Goal: Task Accomplishment & Management: Manage account settings

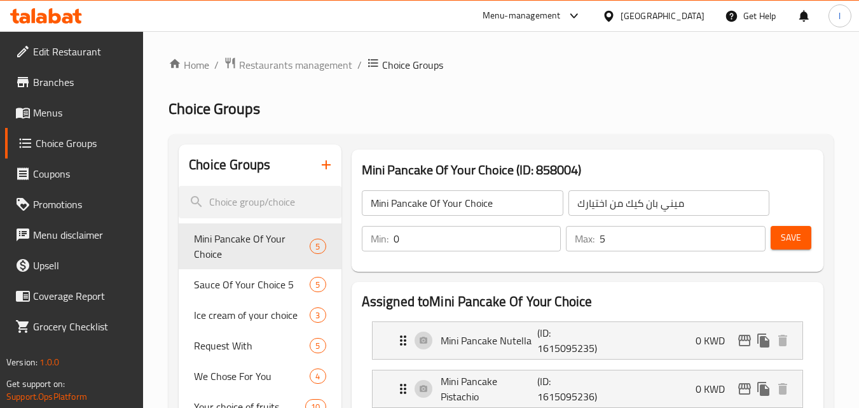
click at [679, 12] on div "[GEOGRAPHIC_DATA]" at bounding box center [663, 16] width 84 height 14
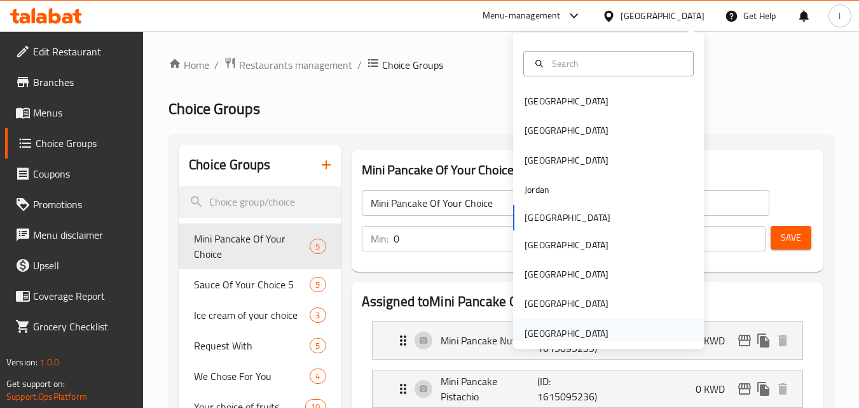
click at [568, 334] on div "[GEOGRAPHIC_DATA]" at bounding box center [567, 333] width 84 height 14
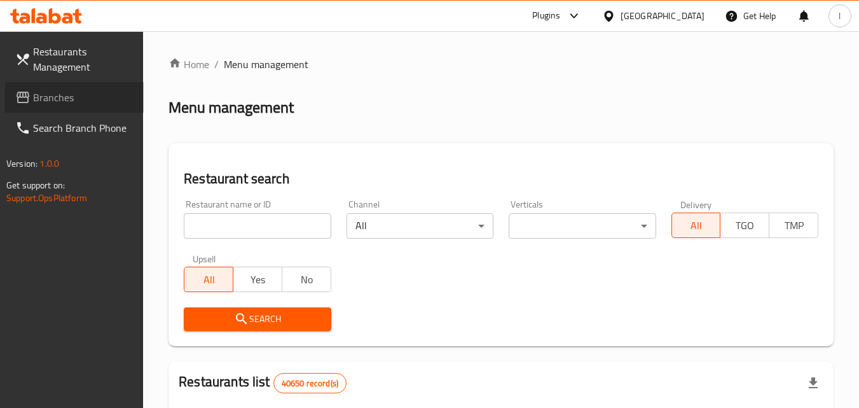
click at [86, 106] on link "Branches" at bounding box center [74, 97] width 139 height 31
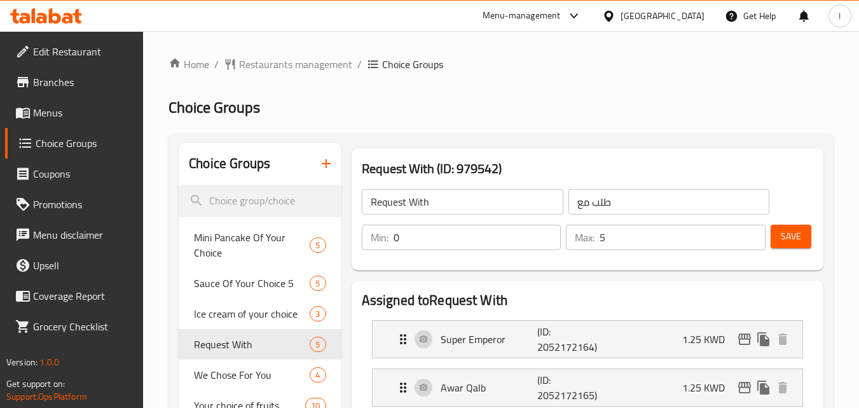
scroll to position [635, 0]
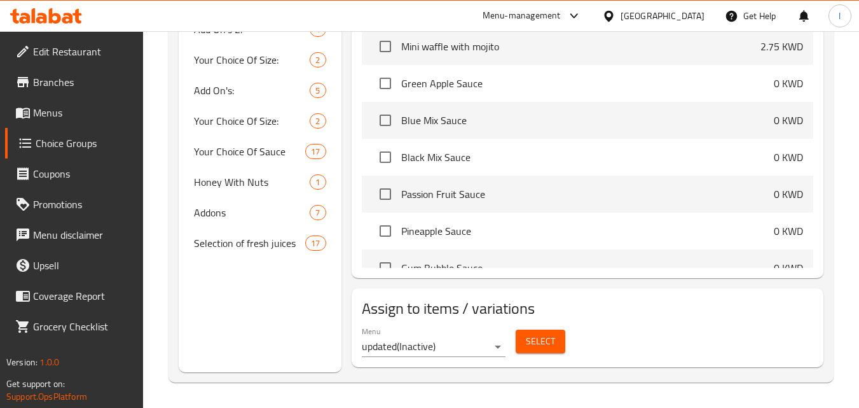
click at [686, 10] on div "[GEOGRAPHIC_DATA]" at bounding box center [663, 16] width 84 height 14
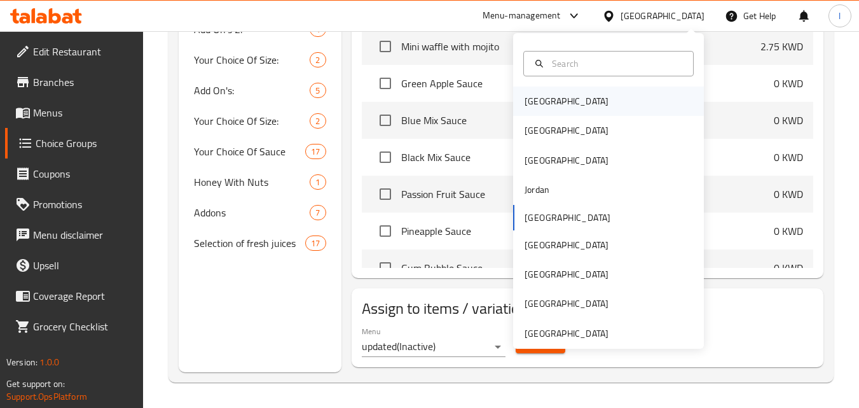
click at [595, 109] on div "[GEOGRAPHIC_DATA]" at bounding box center [608, 100] width 191 height 29
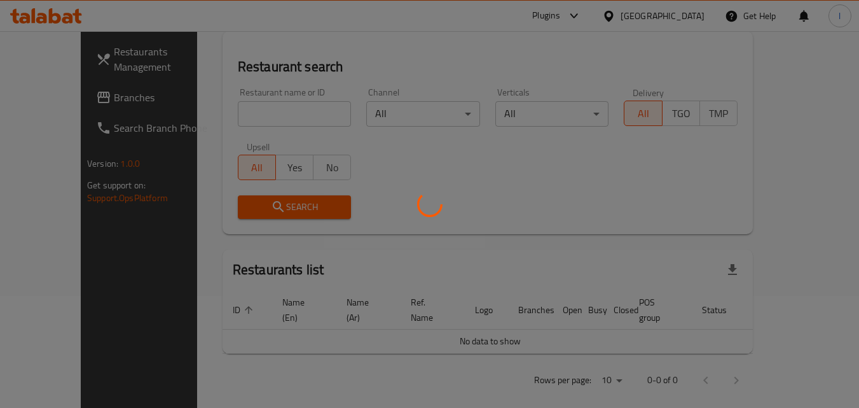
scroll to position [555, 0]
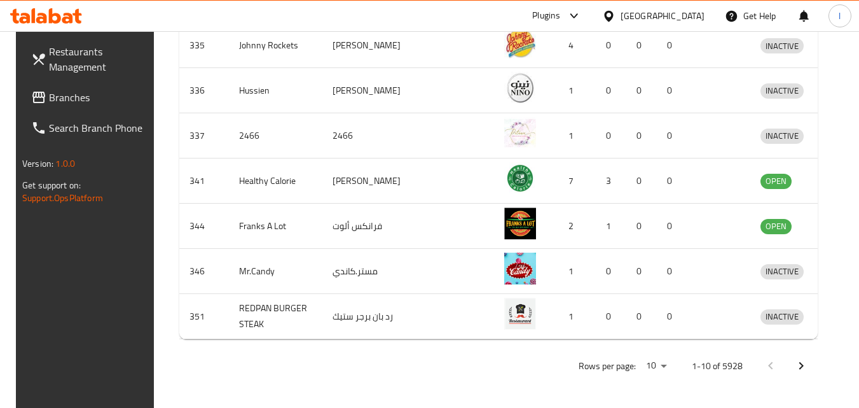
click at [621, 15] on div at bounding box center [611, 16] width 18 height 14
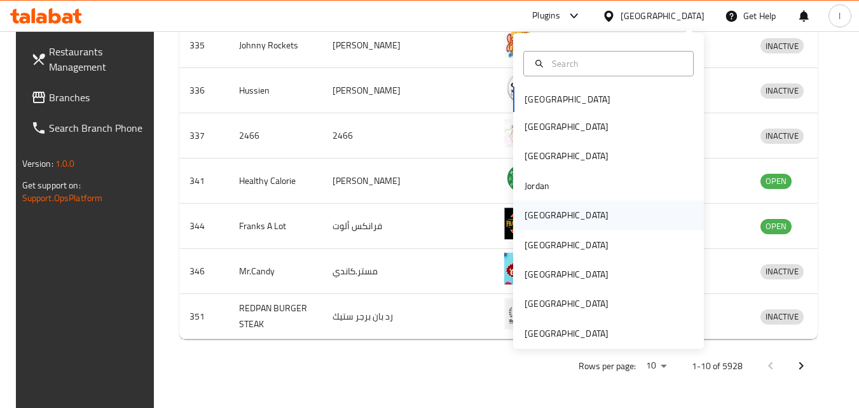
click at [561, 221] on div "[GEOGRAPHIC_DATA]" at bounding box center [608, 214] width 191 height 29
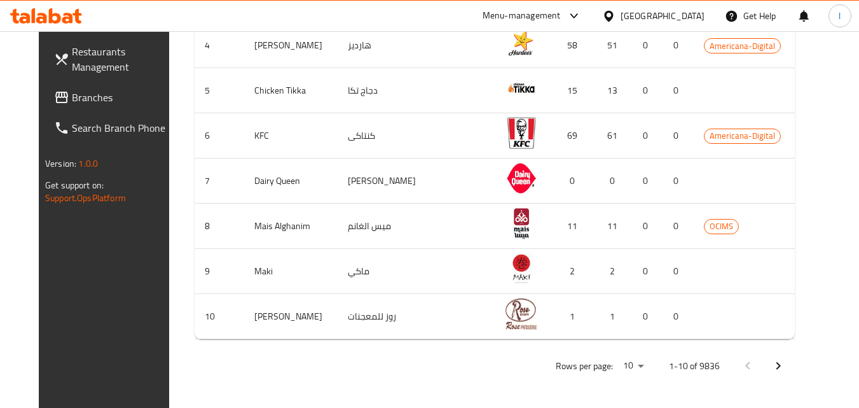
scroll to position [428, 0]
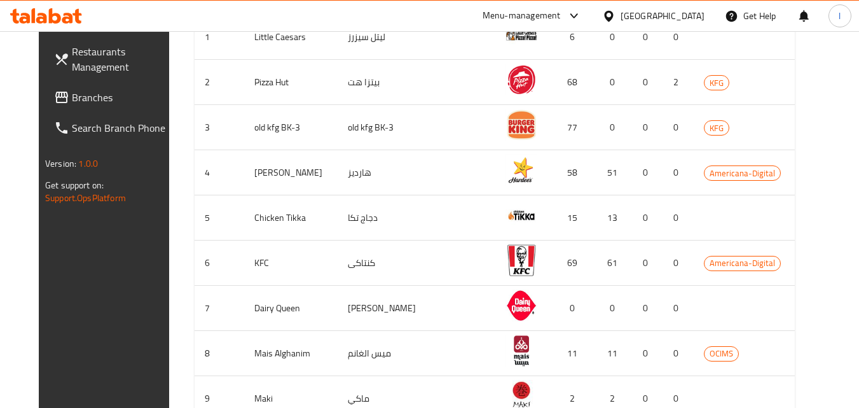
click at [85, 102] on span "Branches" at bounding box center [122, 97] width 100 height 15
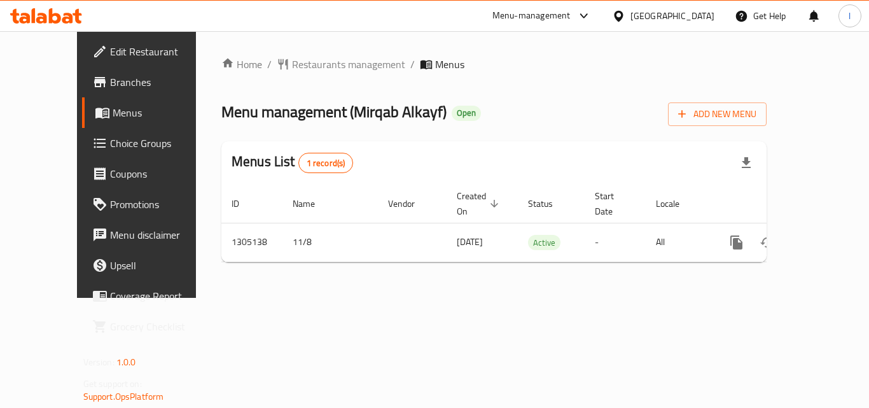
click at [77, 145] on div "Edit Restaurant Branches Menus Choice Groups Coupons Promotions Menu disclaimer…" at bounding box center [435, 164] width 716 height 266
drag, startPoint x: 0, startPoint y: 0, endPoint x: 72, endPoint y: 145, distance: 161.8
click at [110, 145] on span "Choice Groups" at bounding box center [161, 142] width 102 height 15
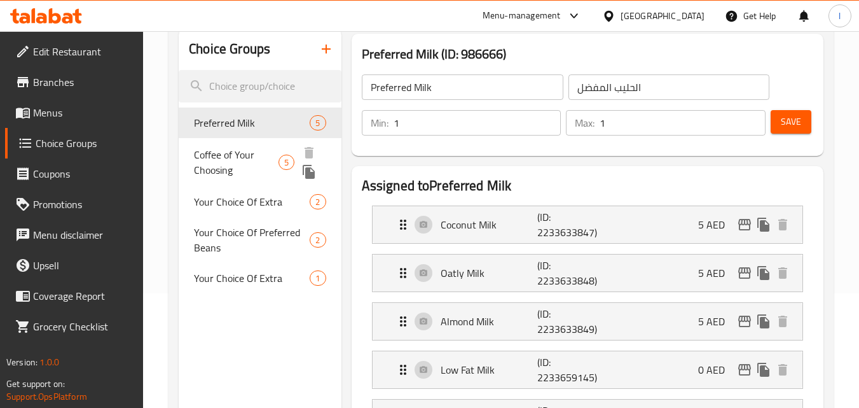
scroll to position [127, 0]
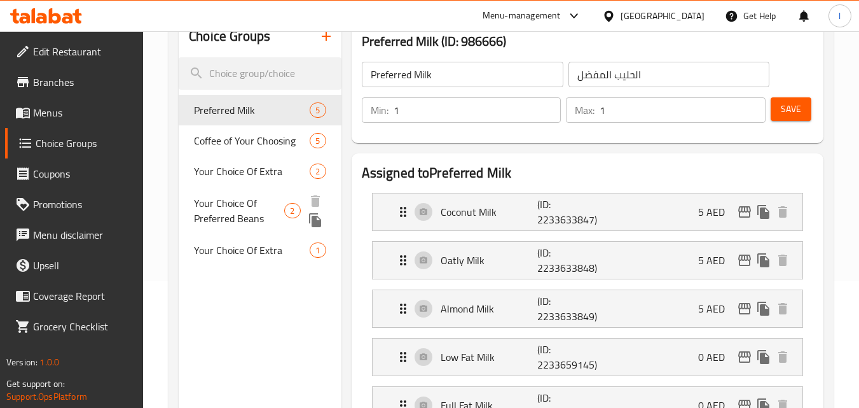
click at [234, 209] on span "Your Choice Of Preferred Beans" at bounding box center [239, 210] width 90 height 31
type input "Your Choice Of Preferred Beans"
type input "إختيارك من فاصوليا مفضلة"
type input "0"
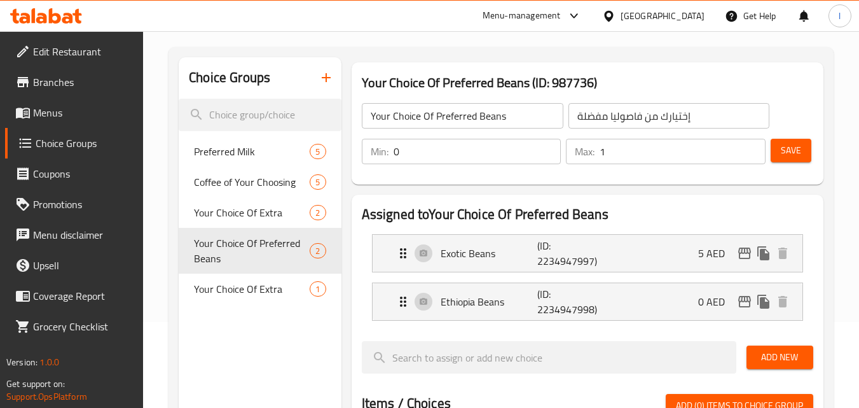
scroll to position [64, 0]
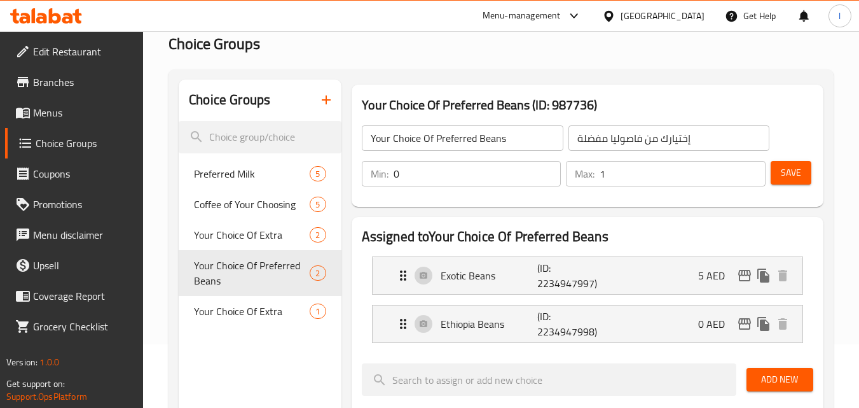
click at [695, 21] on div "[GEOGRAPHIC_DATA]" at bounding box center [663, 16] width 84 height 14
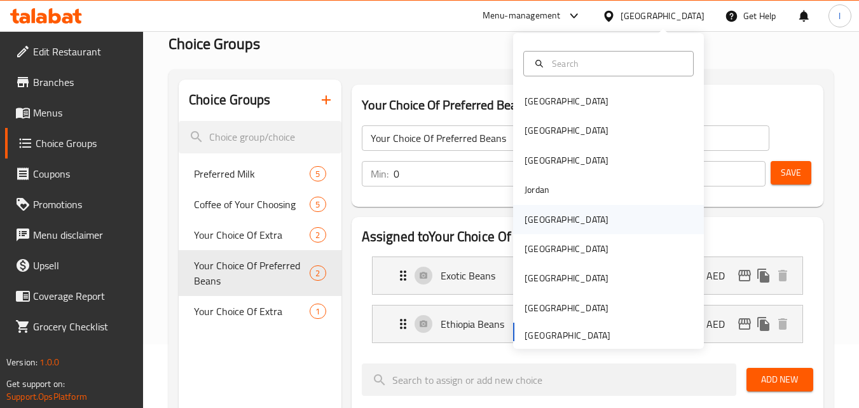
click at [530, 211] on div "[GEOGRAPHIC_DATA]" at bounding box center [567, 219] width 104 height 29
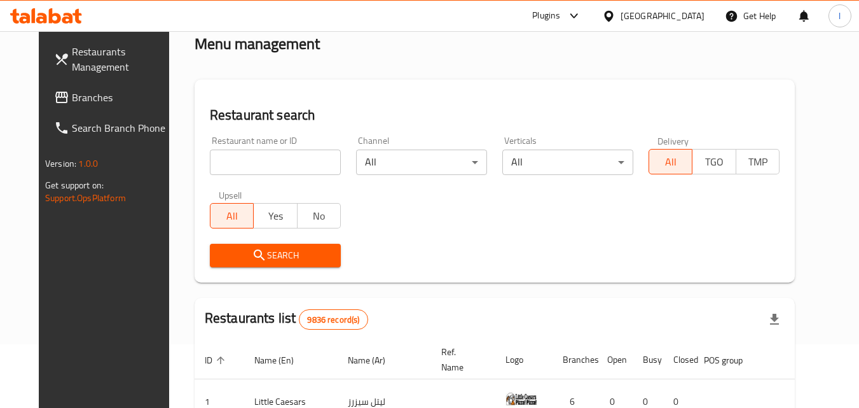
click at [74, 96] on span "Branches" at bounding box center [122, 97] width 100 height 15
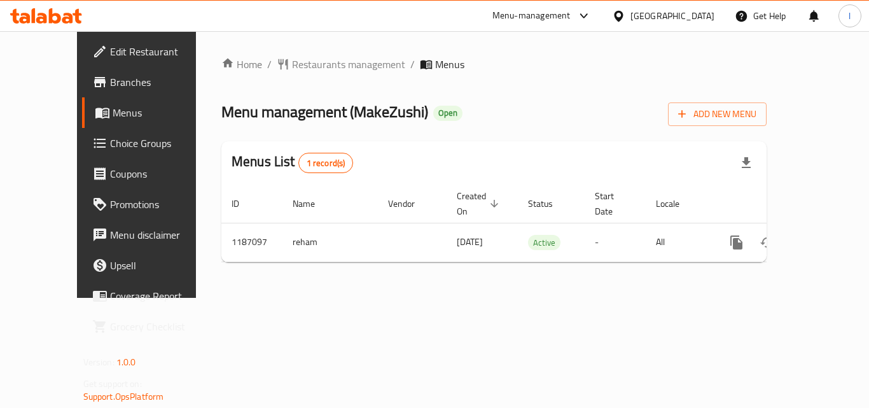
click at [110, 139] on span "Choice Groups" at bounding box center [161, 142] width 102 height 15
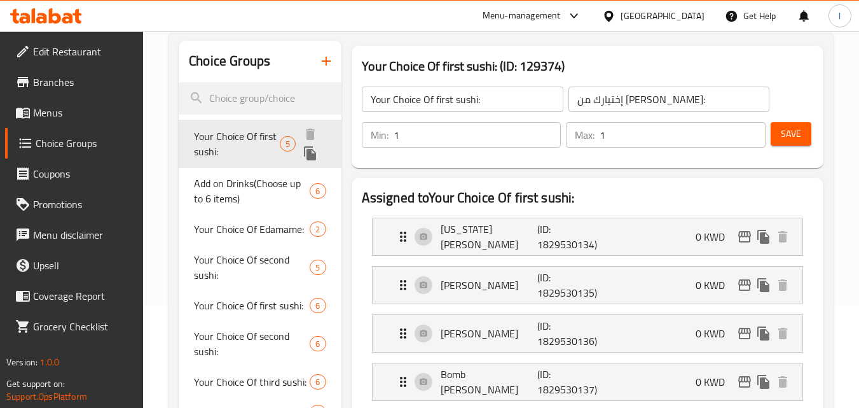
scroll to position [64, 0]
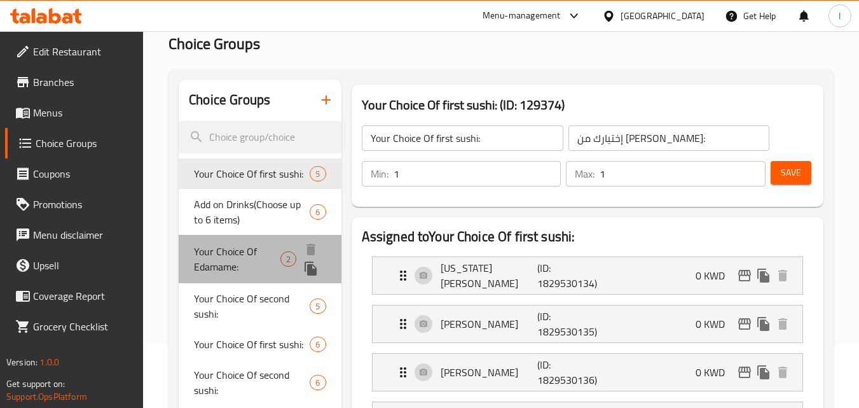
click at [210, 253] on span "Your Choice Of Edamame:" at bounding box center [237, 259] width 86 height 31
type input "Your Choice Of Edamame:"
type input "إختيارك من ادامامي:"
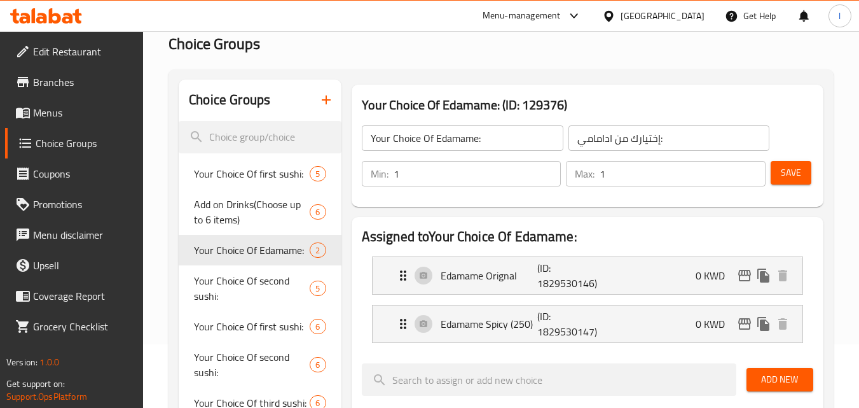
click at [613, 13] on icon at bounding box center [608, 15] width 9 height 11
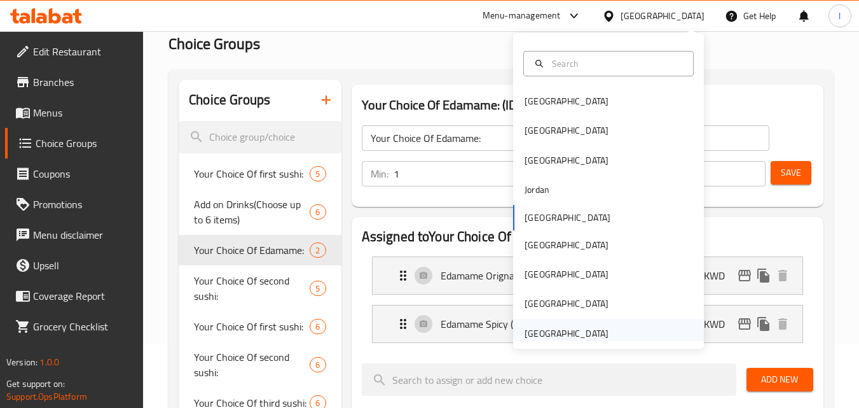
click at [552, 326] on div "[GEOGRAPHIC_DATA]" at bounding box center [567, 333] width 84 height 14
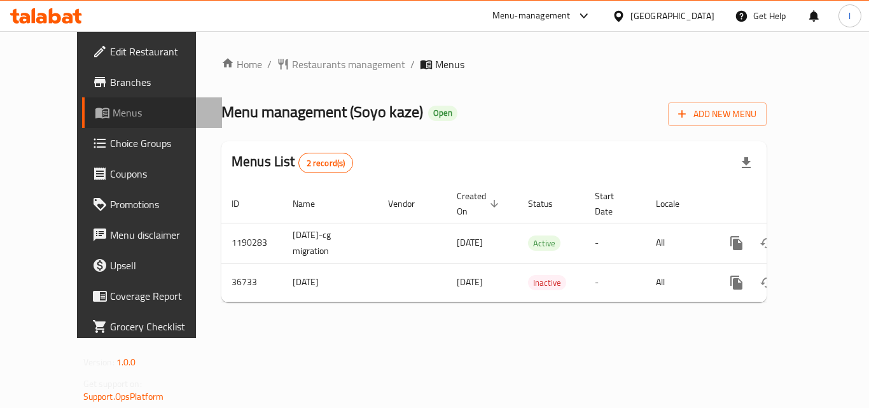
drag, startPoint x: 0, startPoint y: 0, endPoint x: 76, endPoint y: 120, distance: 142.0
click at [82, 120] on link "Menus" at bounding box center [152, 112] width 140 height 31
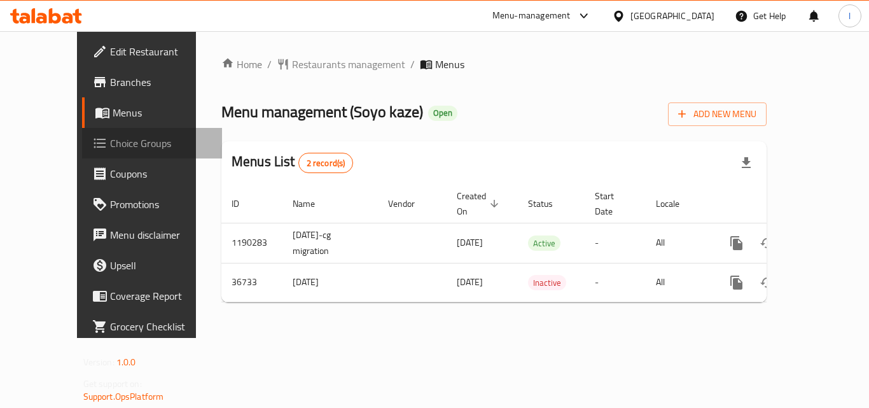
click at [82, 133] on link "Choice Groups" at bounding box center [152, 143] width 140 height 31
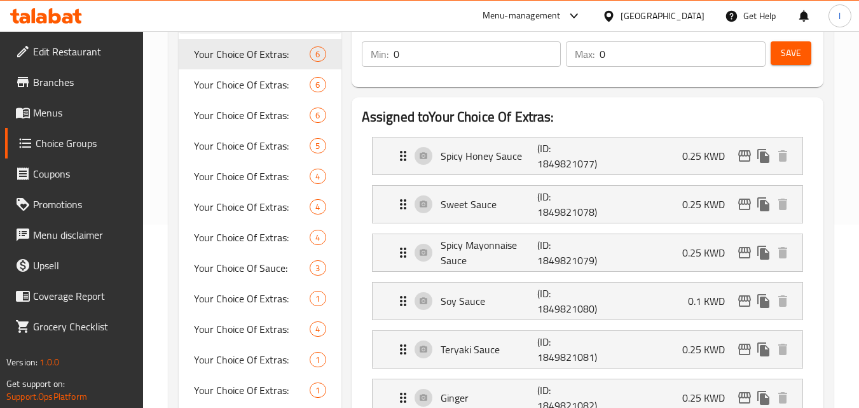
scroll to position [175, 0]
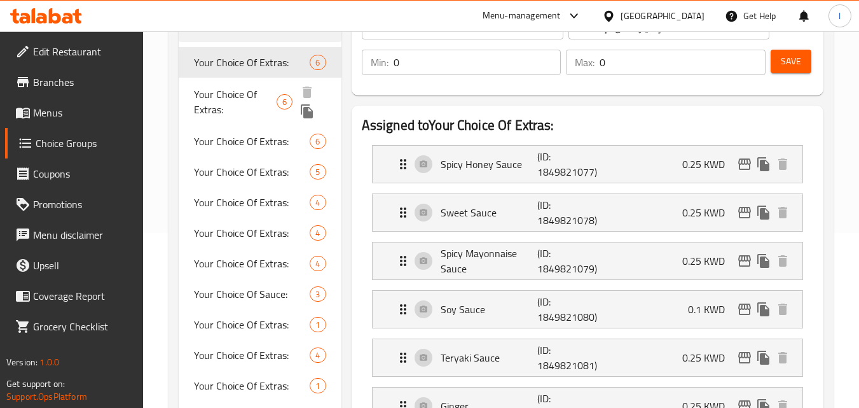
click at [240, 95] on span "Your Choice Of Extras:" at bounding box center [235, 101] width 83 height 31
type input "اختيارك من الإضافات"
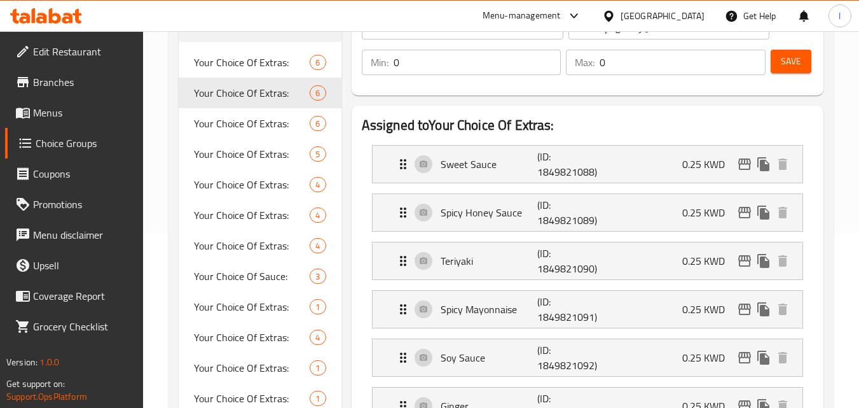
click at [679, 17] on div "[GEOGRAPHIC_DATA]" at bounding box center [663, 16] width 84 height 14
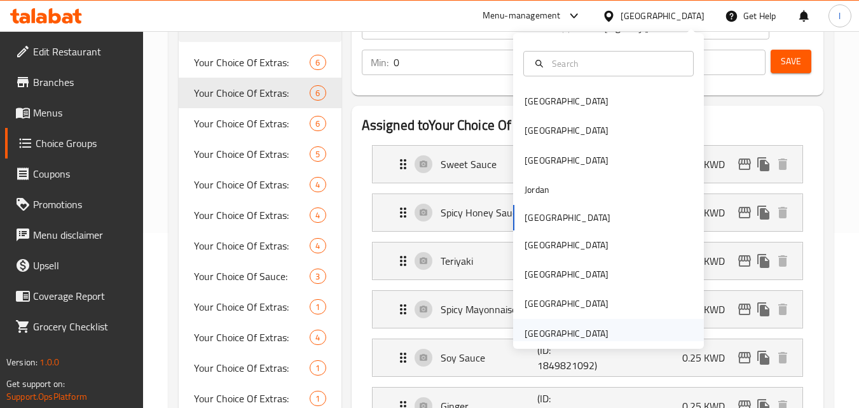
click at [551, 332] on div "[GEOGRAPHIC_DATA]" at bounding box center [567, 333] width 84 height 14
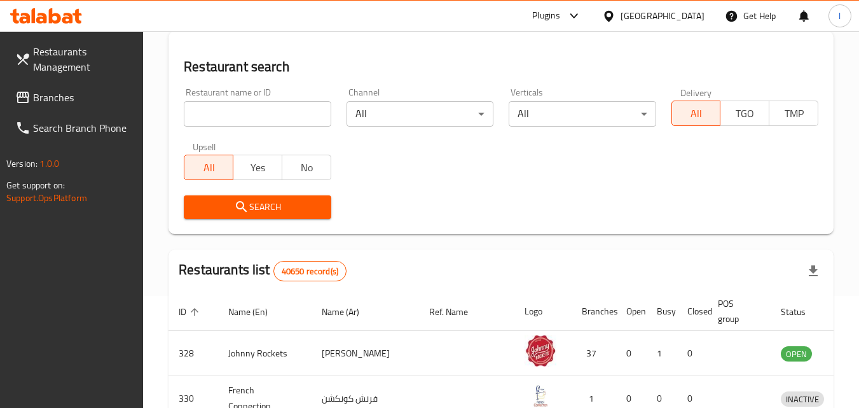
scroll to position [175, 0]
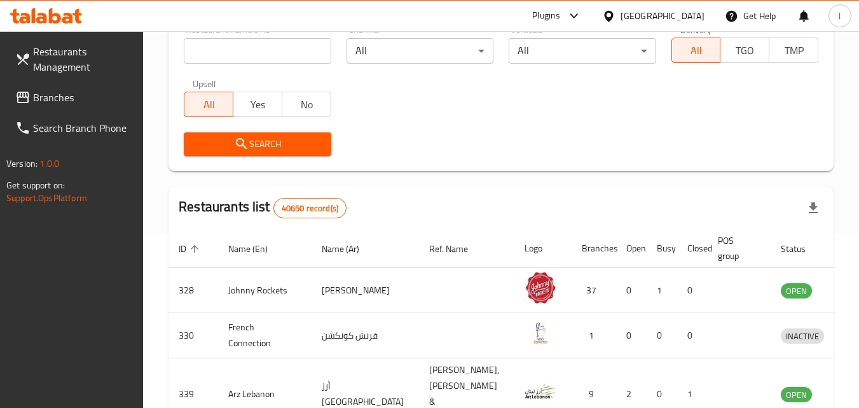
click at [73, 105] on span "Branches" at bounding box center [83, 97] width 100 height 15
